Goal: Information Seeking & Learning: Check status

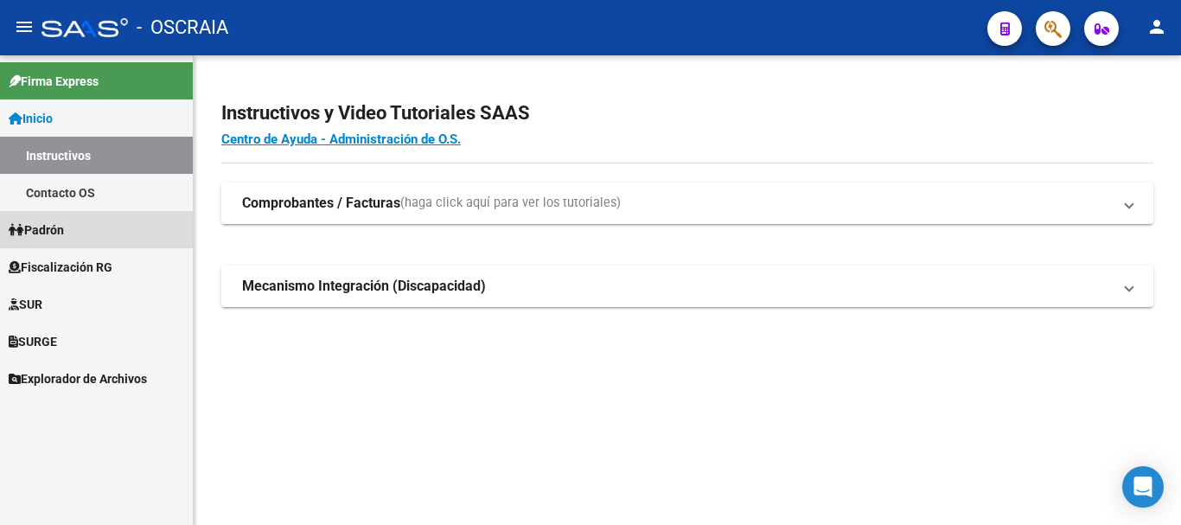
click at [74, 229] on link "Padrón" at bounding box center [96, 229] width 193 height 37
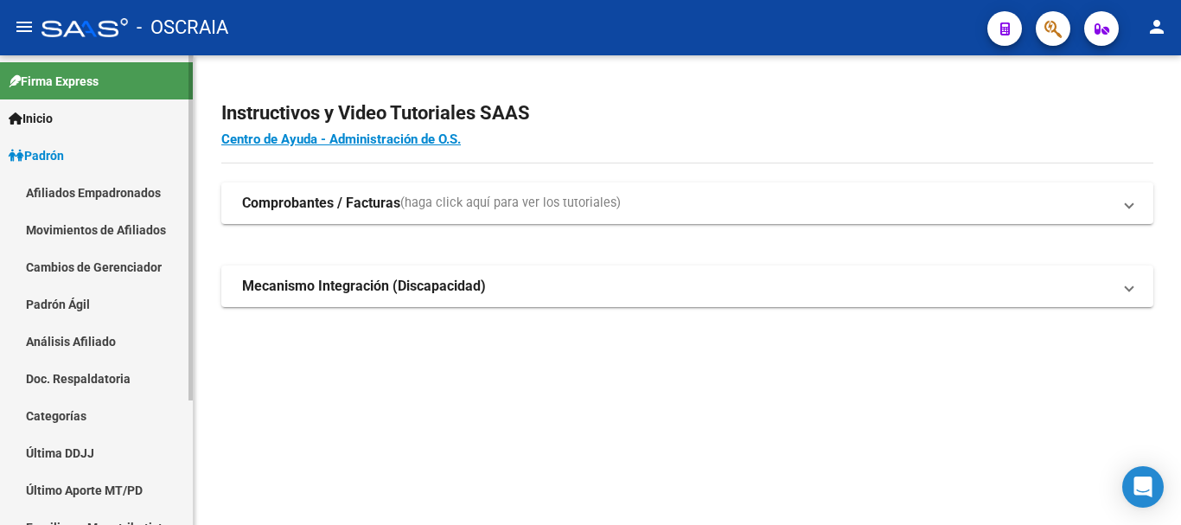
click at [74, 341] on link "Análisis Afiliado" at bounding box center [96, 341] width 193 height 37
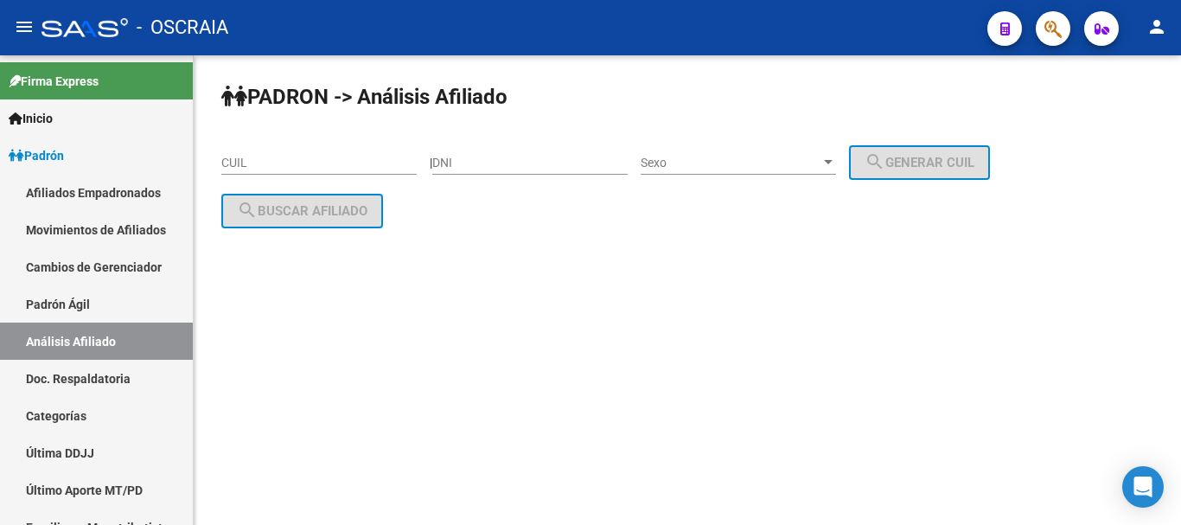
click at [502, 149] on div "DNI" at bounding box center [529, 157] width 195 height 35
type input "22650161"
click at [777, 162] on span "Sexo" at bounding box center [731, 163] width 180 height 15
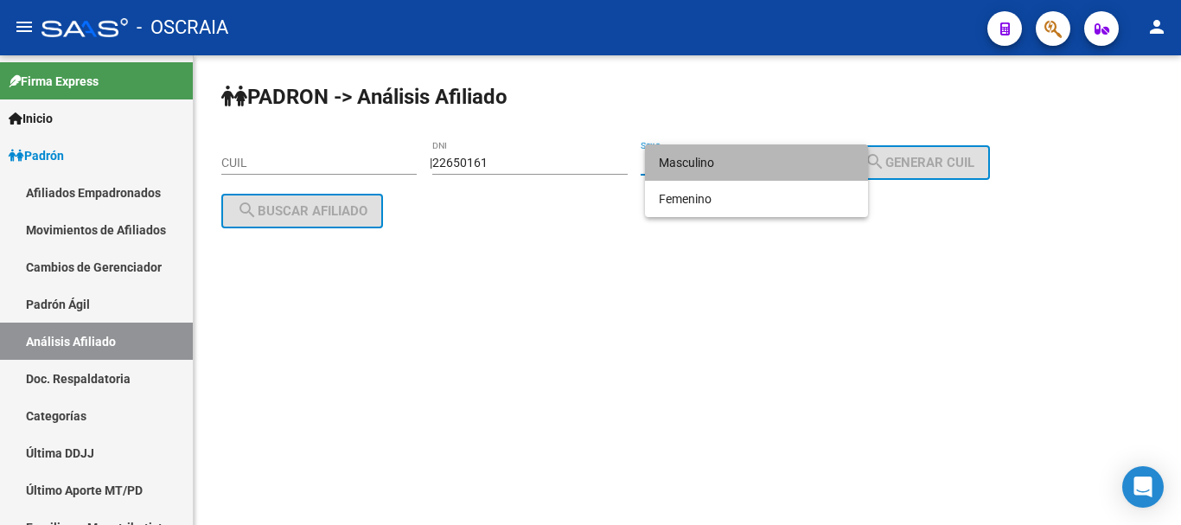
click at [809, 152] on span "Masculino" at bounding box center [756, 162] width 195 height 36
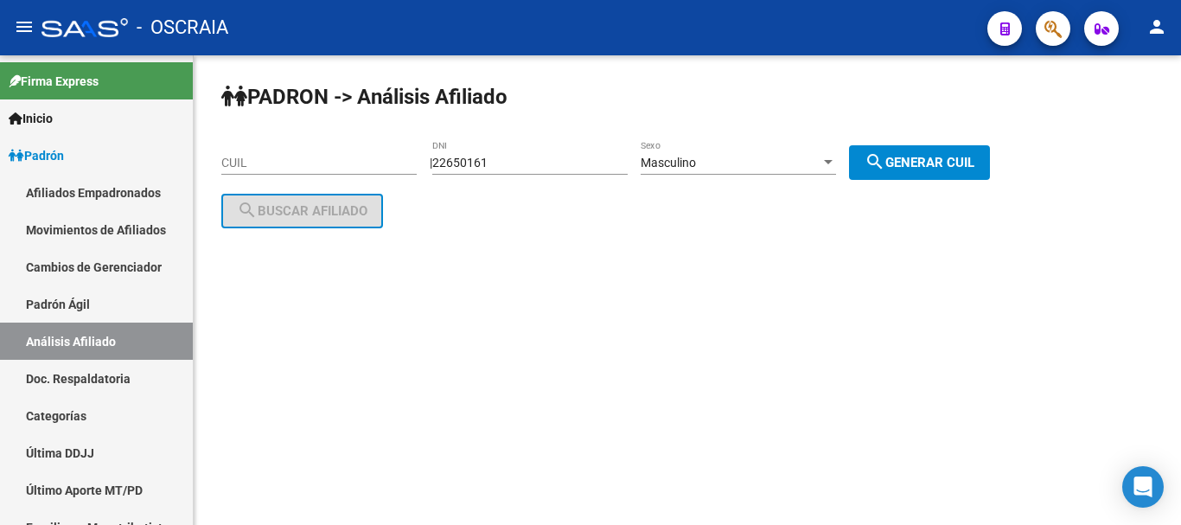
click at [953, 152] on button "search Generar CUIL" at bounding box center [919, 162] width 141 height 35
type input "20-22650161-5"
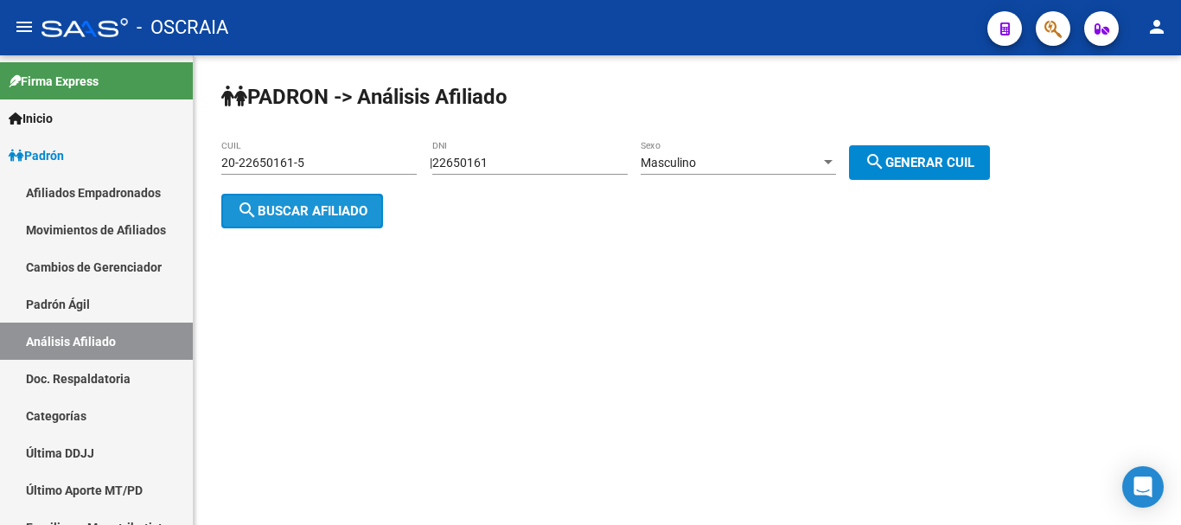
click at [323, 208] on span "search Buscar afiliado" at bounding box center [302, 211] width 131 height 16
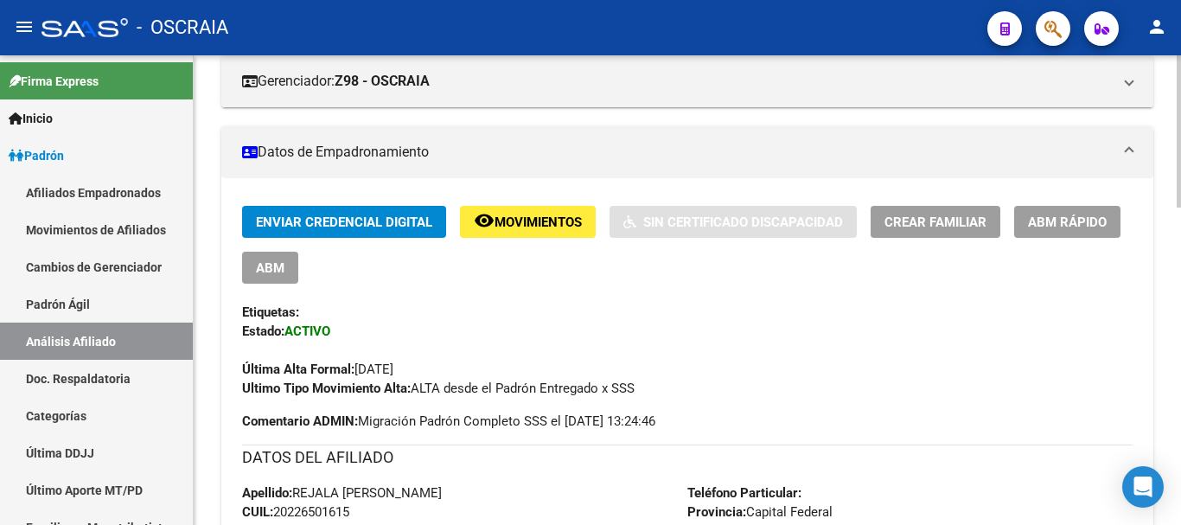
scroll to position [284, 0]
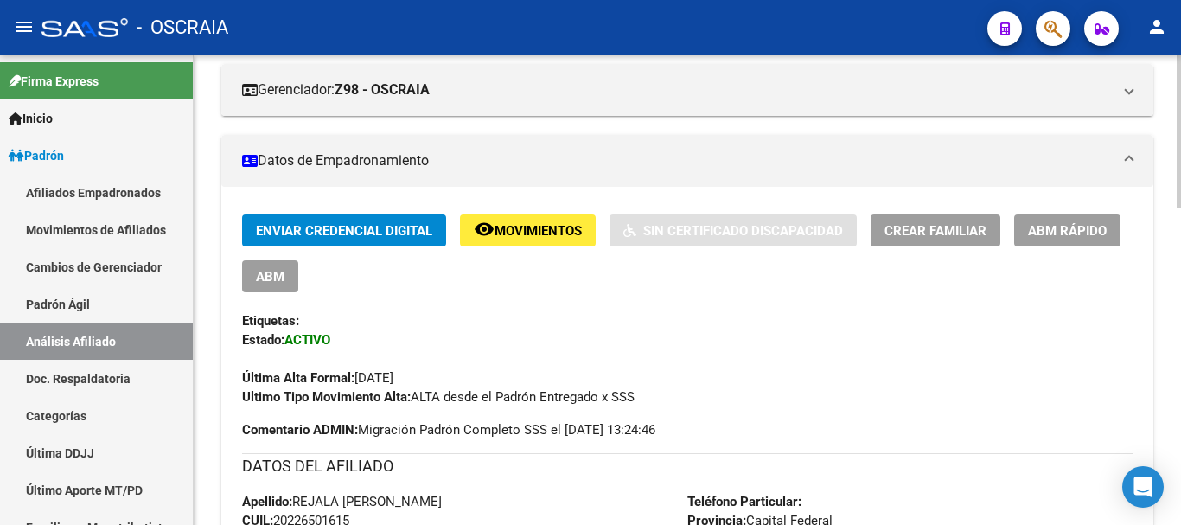
drag, startPoint x: 941, startPoint y: 0, endPoint x: 875, endPoint y: 369, distance: 375.0
click at [875, 370] on div "Última Alta Formal: 01/05/2021" at bounding box center [687, 368] width 891 height 38
drag, startPoint x: 1050, startPoint y: 0, endPoint x: 759, endPoint y: 384, distance: 481.5
click at [759, 384] on div "Última Alta Formal: 01/05/2021" at bounding box center [687, 368] width 891 height 38
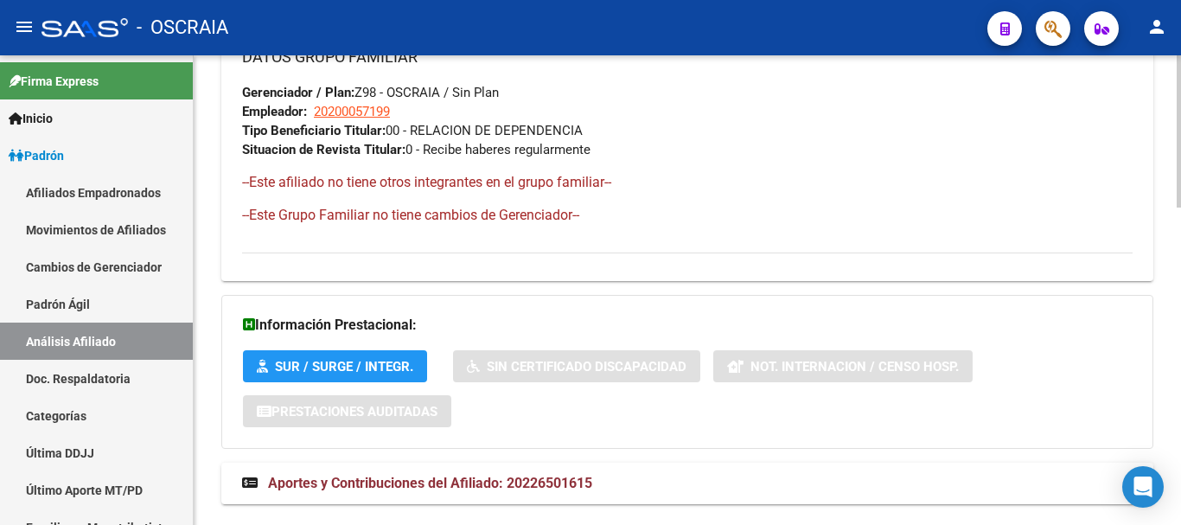
scroll to position [975, 0]
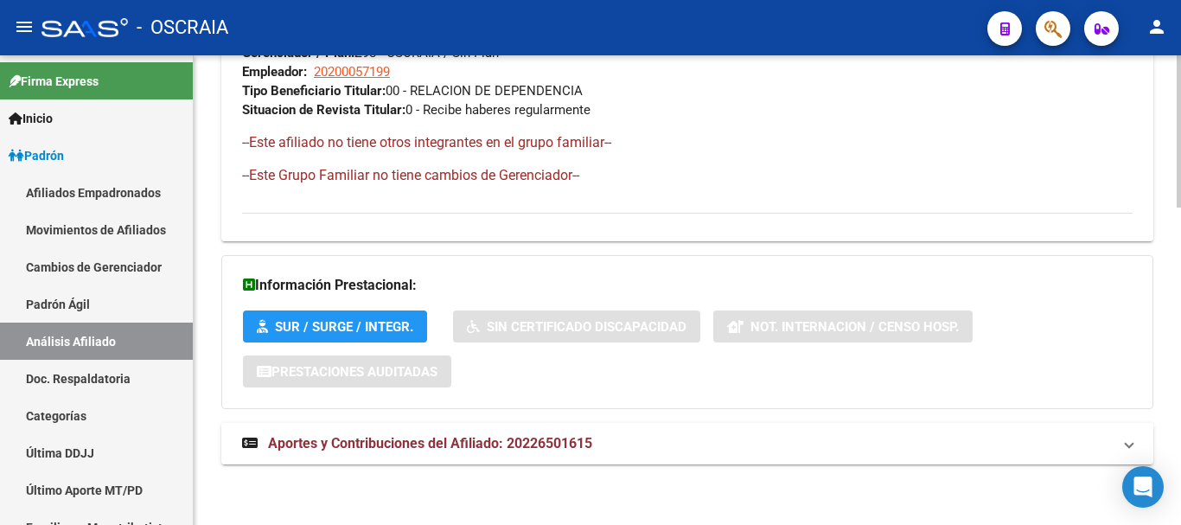
click at [560, 439] on span "Aportes y Contribuciones del Afiliado: 20226501615" at bounding box center [430, 443] width 324 height 16
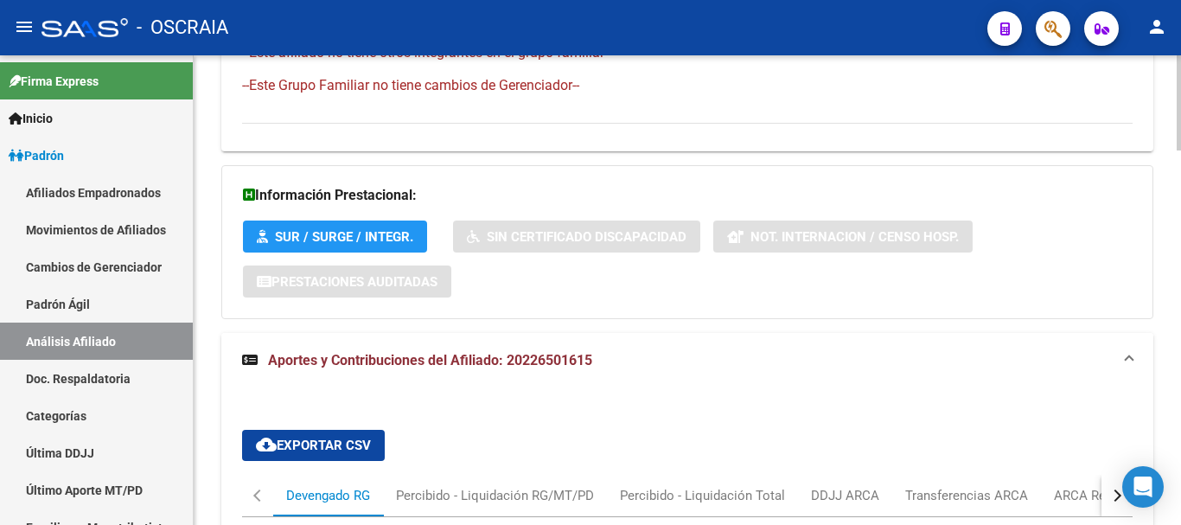
scroll to position [1062, 0]
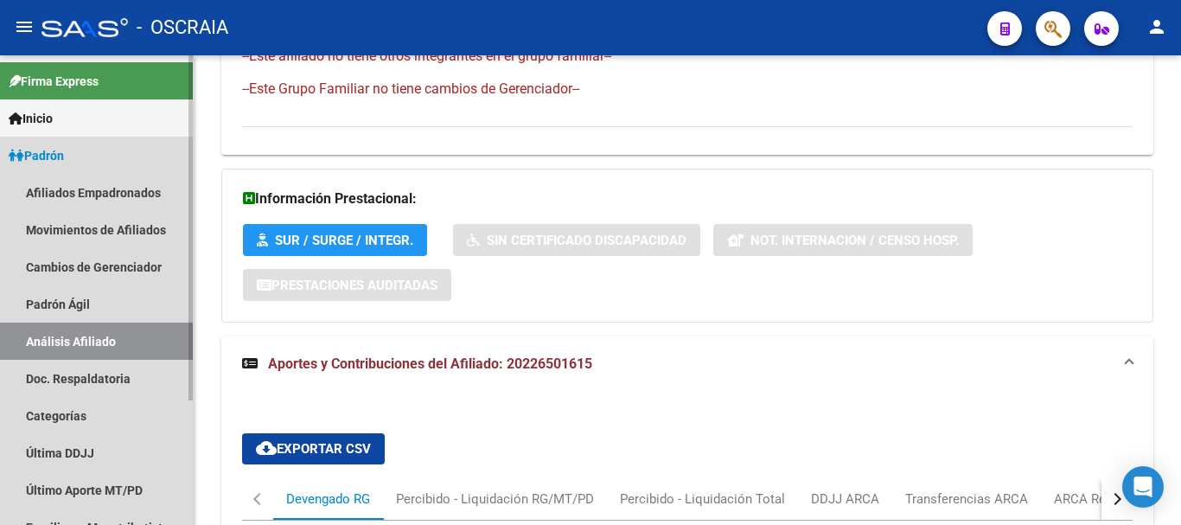
click at [74, 342] on link "Análisis Afiliado" at bounding box center [96, 341] width 193 height 37
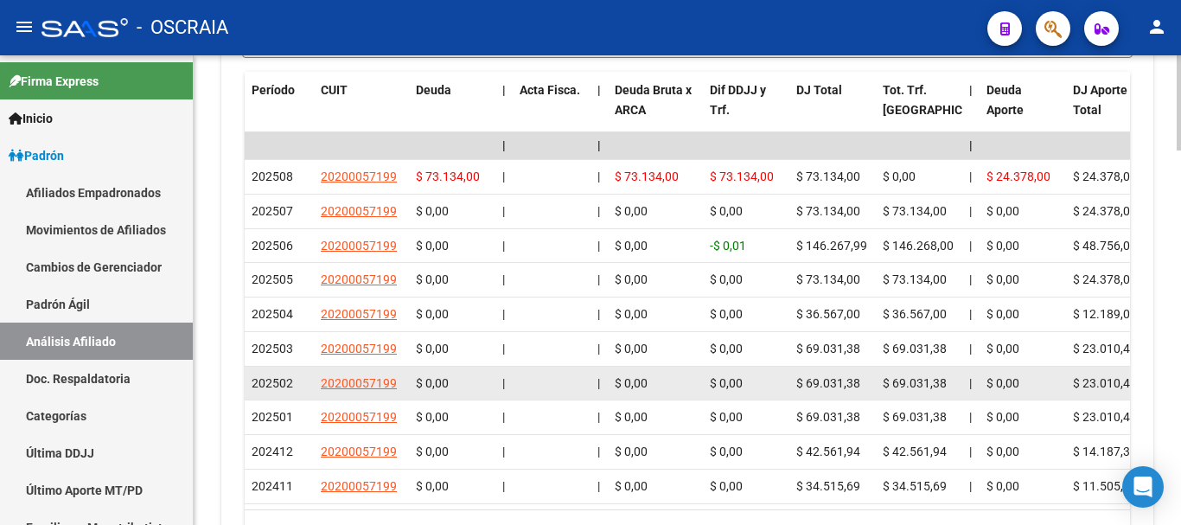
scroll to position [1729, 0]
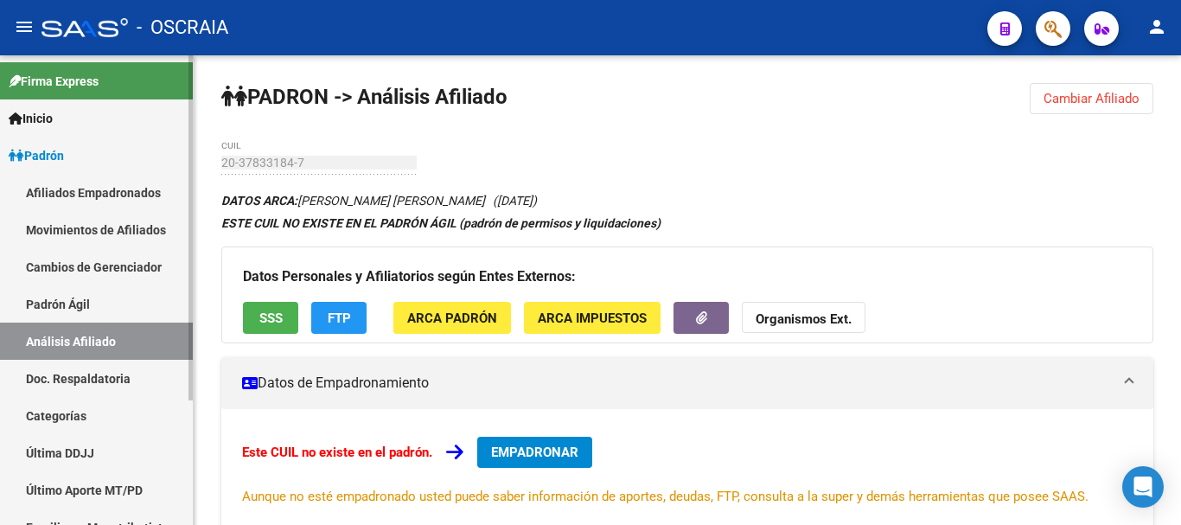
click at [105, 334] on link "Análisis Afiliado" at bounding box center [96, 341] width 193 height 37
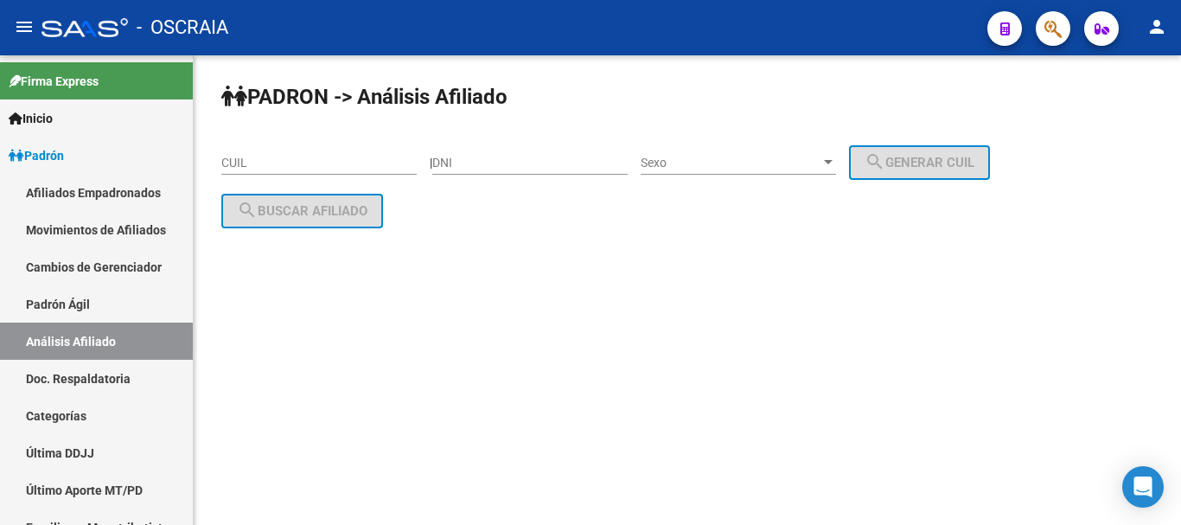
click at [542, 162] on input "DNI" at bounding box center [529, 163] width 195 height 15
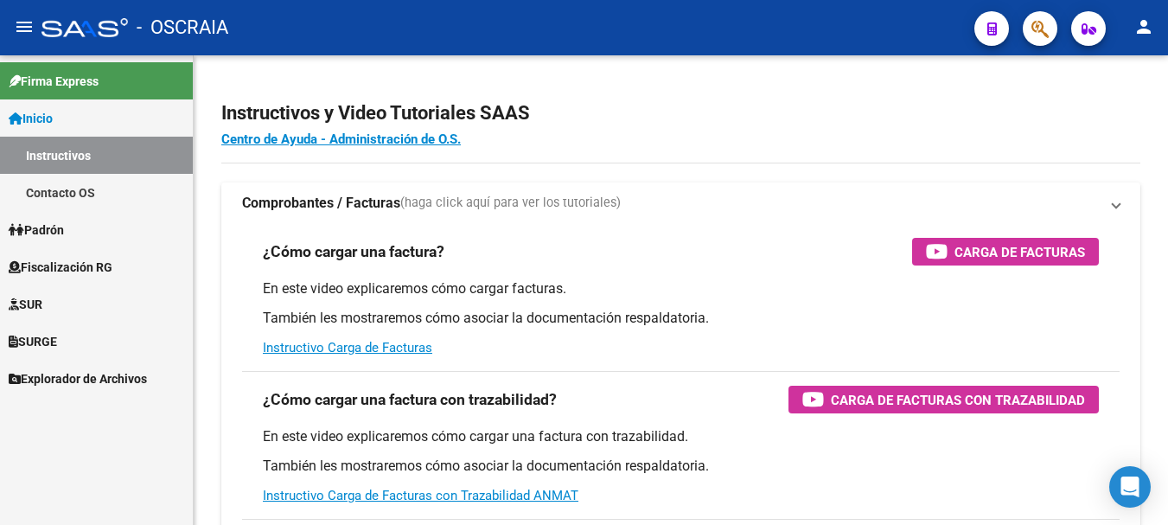
click at [475, 452] on mat-sidenav-content "Instructivos y Video Tutoriales SAAS Centro de Ayuda - Administración de O.S. C…" at bounding box center [681, 290] width 975 height 470
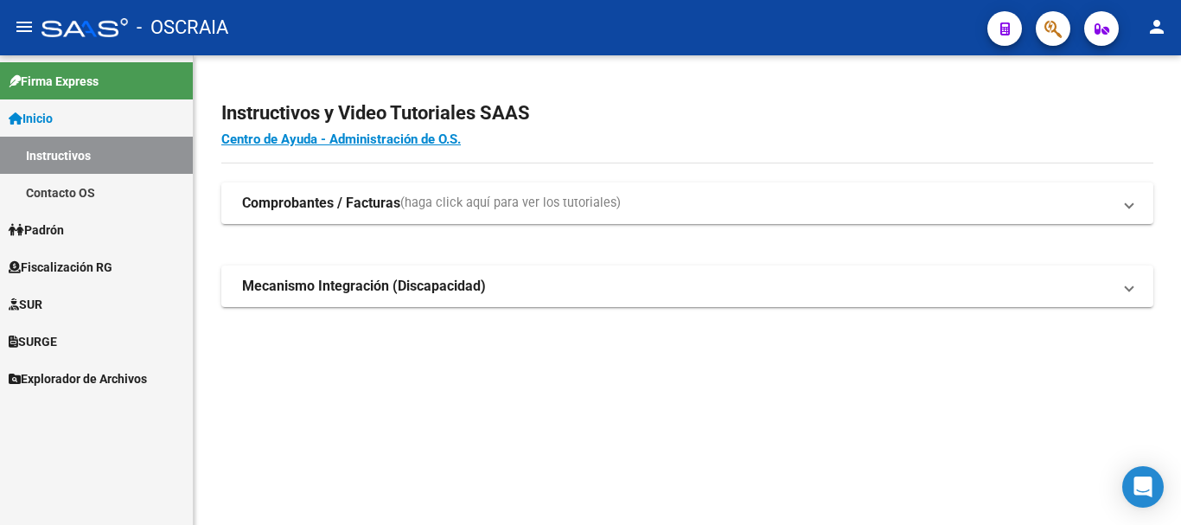
click at [122, 233] on link "Padrón" at bounding box center [96, 229] width 193 height 37
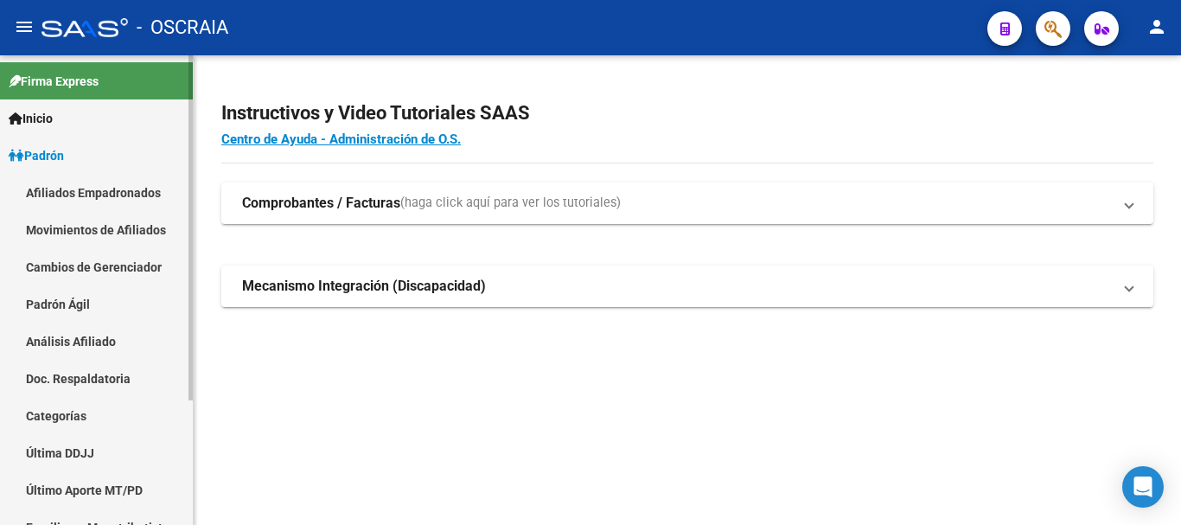
click at [98, 342] on link "Análisis Afiliado" at bounding box center [96, 341] width 193 height 37
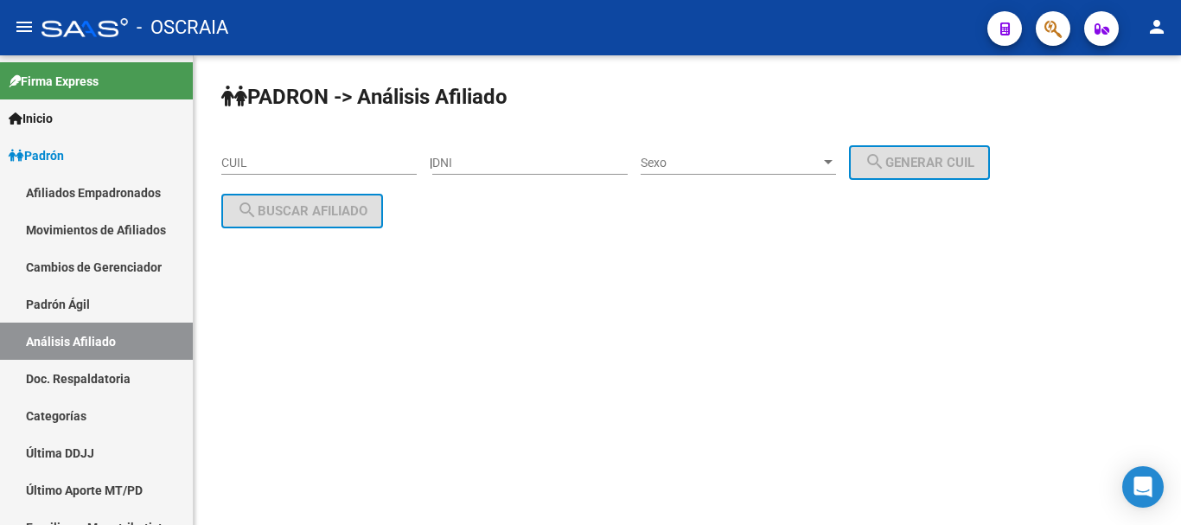
click at [477, 163] on input "DNI" at bounding box center [529, 163] width 195 height 15
type input "22650161"
click at [768, 169] on span "Sexo" at bounding box center [731, 163] width 180 height 15
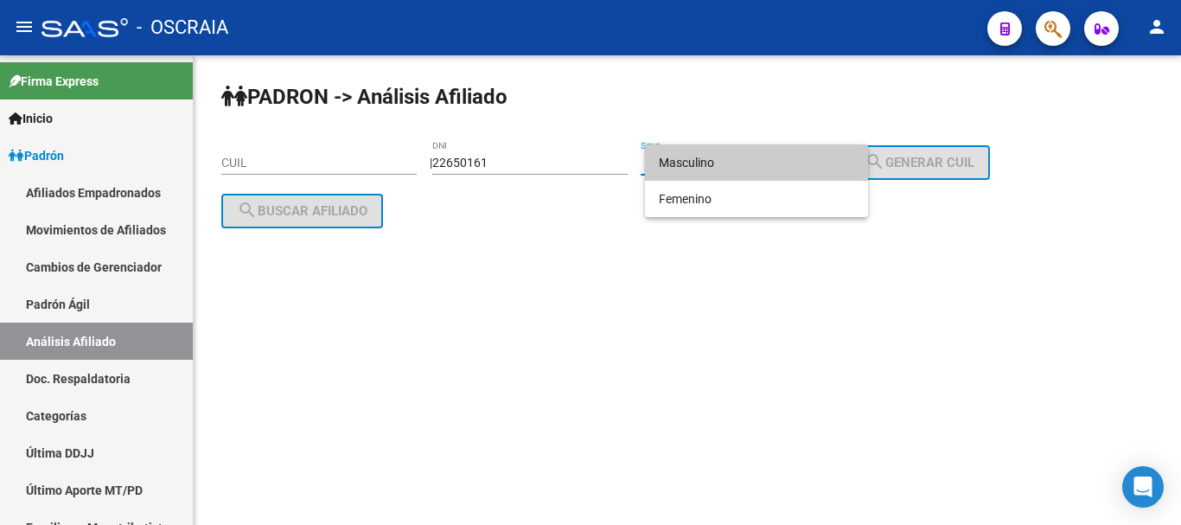
click at [743, 165] on span "Masculino" at bounding box center [756, 162] width 195 height 36
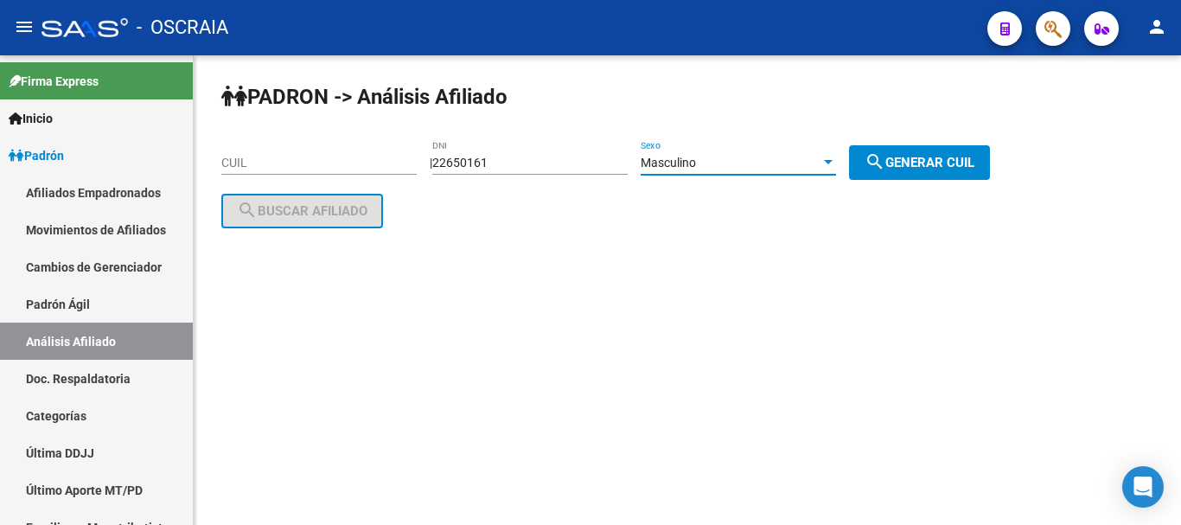
drag, startPoint x: 979, startPoint y: 165, endPoint x: 907, endPoint y: 171, distance: 72.0
click at [975, 165] on span "search Generar CUIL" at bounding box center [920, 163] width 110 height 16
type input "20-22650161-5"
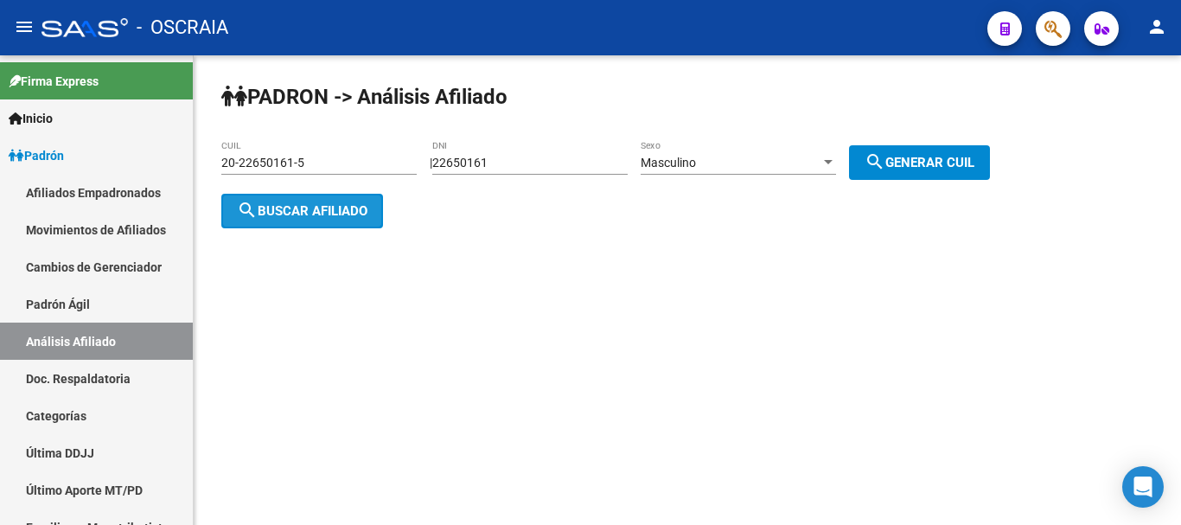
click at [276, 216] on span "search Buscar afiliado" at bounding box center [302, 211] width 131 height 16
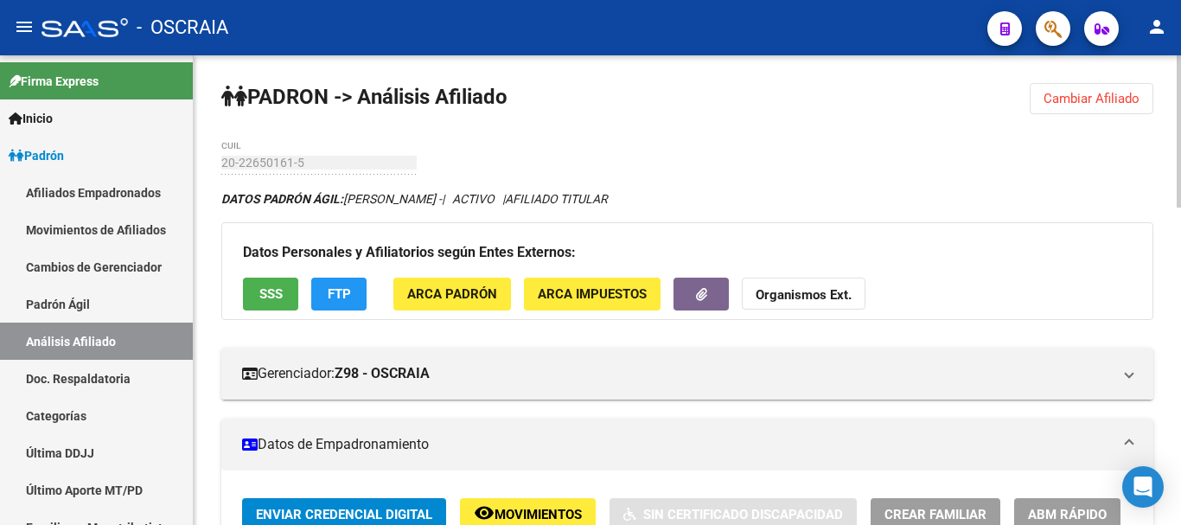
click at [232, 162] on div "20-22650161-5 CUIL" at bounding box center [318, 157] width 195 height 35
